Goal: Information Seeking & Learning: Learn about a topic

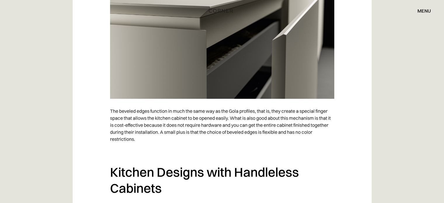
scroll to position [2511, 0]
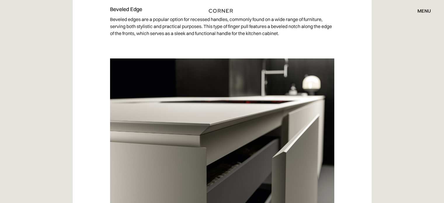
click at [138, 17] on div "Shop Kitchens Shop Kitchens How it works How it works Projects Projects Inspira…" at bounding box center [222, 11] width 444 height 22
drag, startPoint x: 142, startPoint y: 15, endPoint x: 108, endPoint y: 16, distance: 33.9
click at [101, 14] on div "Shop Kitchens Shop Kitchens How it works How it works Projects Projects Inspira…" at bounding box center [222, 11] width 444 height 10
drag, startPoint x: 111, startPoint y: 16, endPoint x: 135, endPoint y: 17, distance: 23.7
click at [135, 17] on div "Shop Kitchens Shop Kitchens How it works How it works Projects Projects Inspira…" at bounding box center [222, 11] width 444 height 22
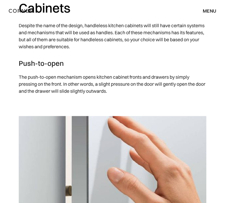
scroll to position [847, 0]
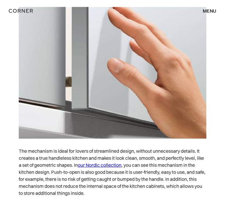
click at [149, 87] on img at bounding box center [112, 73] width 187 height 132
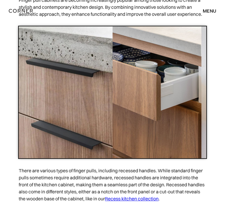
scroll to position [1139, 0]
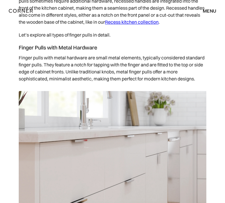
click at [191, 85] on p "Finger pulls with metal hardware are small metal elements, typically considered…" at bounding box center [112, 68] width 187 height 34
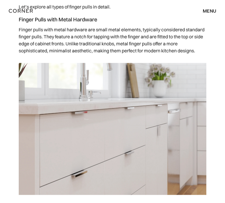
scroll to position [1343, 0]
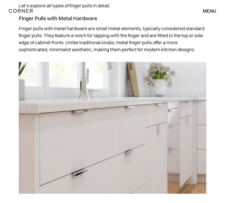
click at [153, 100] on img at bounding box center [112, 128] width 187 height 132
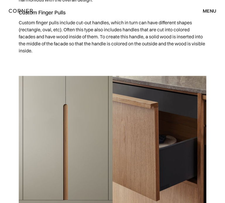
scroll to position [1577, 0]
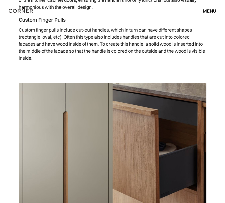
click at [183, 125] on img at bounding box center [112, 149] width 187 height 132
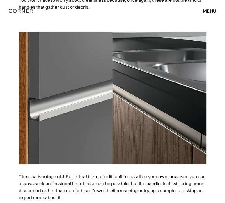
scroll to position [1927, 0]
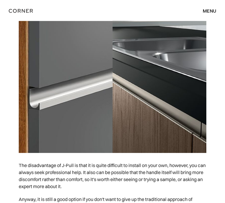
click at [148, 109] on img at bounding box center [112, 87] width 187 height 132
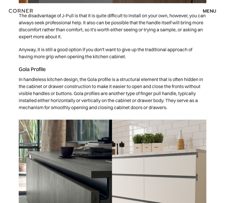
scroll to position [2044, 0]
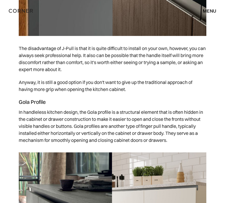
click at [138, 70] on p "The disadvantage of J-Pull is that it is quite difficult to install on your own…" at bounding box center [112, 59] width 187 height 34
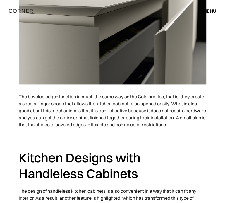
scroll to position [2598, 0]
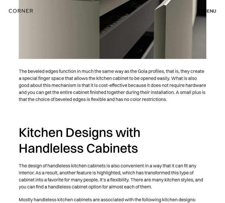
click at [174, 98] on p "The beveled edges function in much the same way as the Gola profiles, that is, …" at bounding box center [112, 85] width 187 height 41
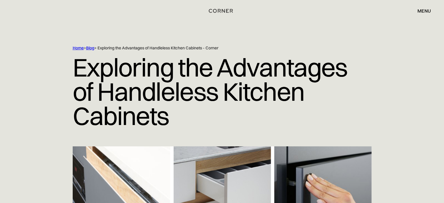
scroll to position [0, 0]
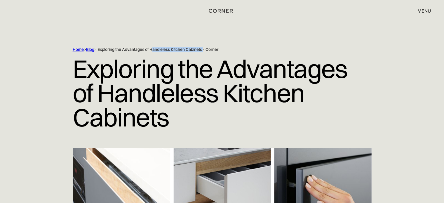
drag, startPoint x: 152, startPoint y: 50, endPoint x: 205, endPoint y: 49, distance: 52.6
click at [205, 49] on div "Home > Blog > Exploring the Advantages of Handleless Kitchen Cabinets - Corner" at bounding box center [210, 50] width 274 height 6
copy div "Handleless Kitchen Cabinets"
click at [223, 10] on div "menu" at bounding box center [423, 10] width 13 height 5
